Goal: Task Accomplishment & Management: Use online tool/utility

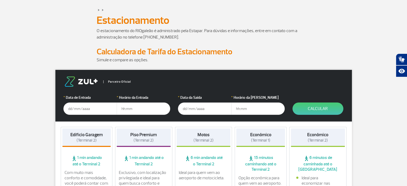
scroll to position [27, 0]
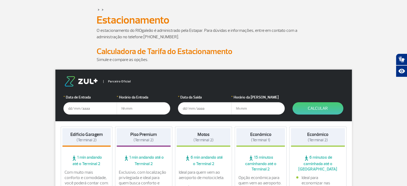
click at [71, 108] on input "text" at bounding box center [90, 108] width 54 height 12
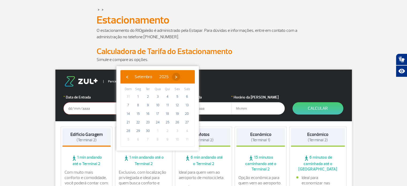
click at [180, 77] on span "›" at bounding box center [176, 77] width 8 height 8
click at [157, 114] on span "15" at bounding box center [157, 114] width 9 height 9
type input "[DATE]"
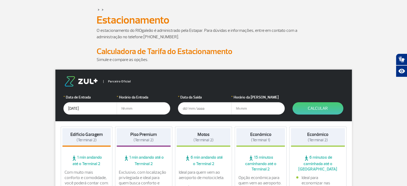
click at [138, 110] on input "text" at bounding box center [144, 108] width 54 height 12
click at [136, 109] on input "text" at bounding box center [144, 108] width 54 height 12
type input "05:00"
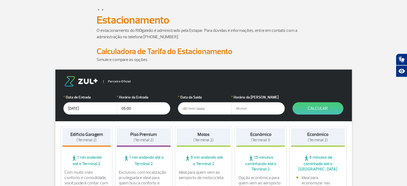
click at [193, 107] on input "text" at bounding box center [205, 108] width 54 height 12
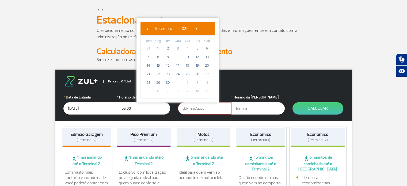
drag, startPoint x: 148, startPoint y: 74, endPoint x: 205, endPoint y: 36, distance: 68.2
click at [204, 36] on bs-calendar-layout "‹ ​ Setembro ​ 2025 ​ › Dom Seg Ter Qua Qui Sex Sáb 31 1 2 3 4 5 6 7 8 9 10 11 …" at bounding box center [178, 60] width 74 height 77
click at [200, 28] on span "›" at bounding box center [196, 29] width 8 height 8
click at [168, 74] on span "21" at bounding box center [168, 74] width 9 height 9
type input "[DATE]"
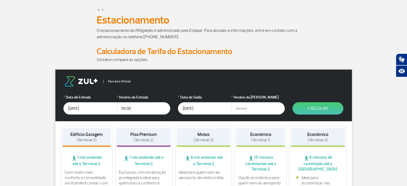
click at [237, 110] on input "text" at bounding box center [258, 108] width 54 height 12
type input "23:30"
click at [304, 107] on button "Calcular" at bounding box center [318, 108] width 51 height 12
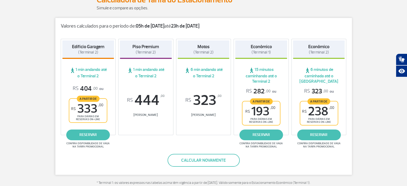
scroll to position [80, 0]
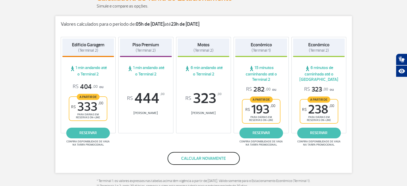
click at [177, 154] on button "Calcular novamente" at bounding box center [204, 158] width 72 height 13
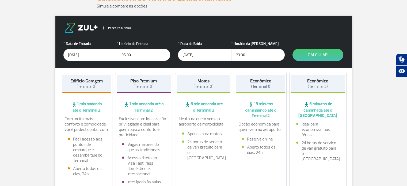
click at [245, 55] on input "23:30" at bounding box center [258, 55] width 54 height 12
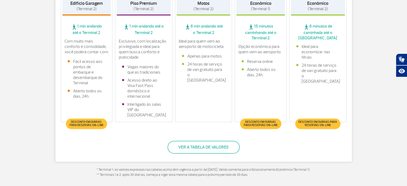
scroll to position [161, 0]
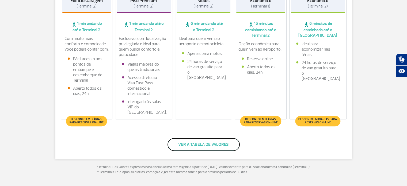
click at [208, 147] on button "Ver a tabela de valores" at bounding box center [204, 144] width 72 height 13
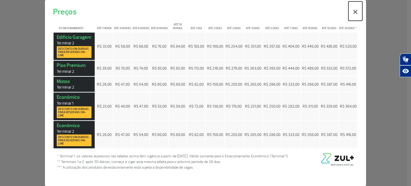
click at [356, 13] on button "×" at bounding box center [356, 10] width 14 height 19
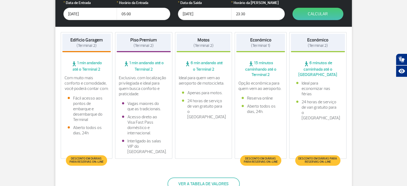
scroll to position [107, 0]
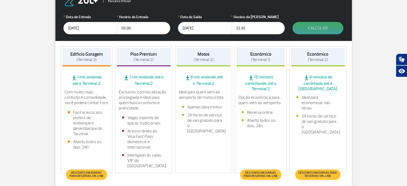
click at [317, 28] on button "Calcular" at bounding box center [318, 28] width 51 height 12
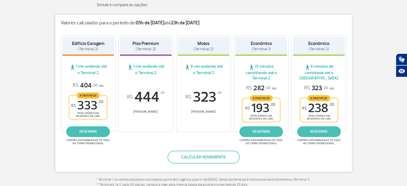
scroll to position [82, 0]
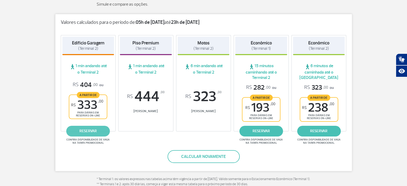
click at [81, 132] on link "reservar" at bounding box center [88, 131] width 44 height 11
